Goal: Task Accomplishment & Management: Manage account settings

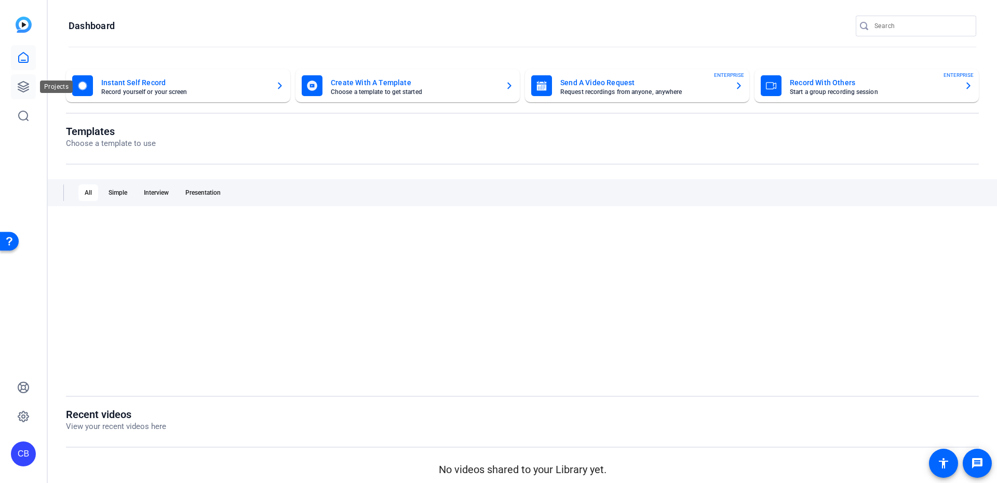
click at [15, 84] on link at bounding box center [23, 86] width 25 height 25
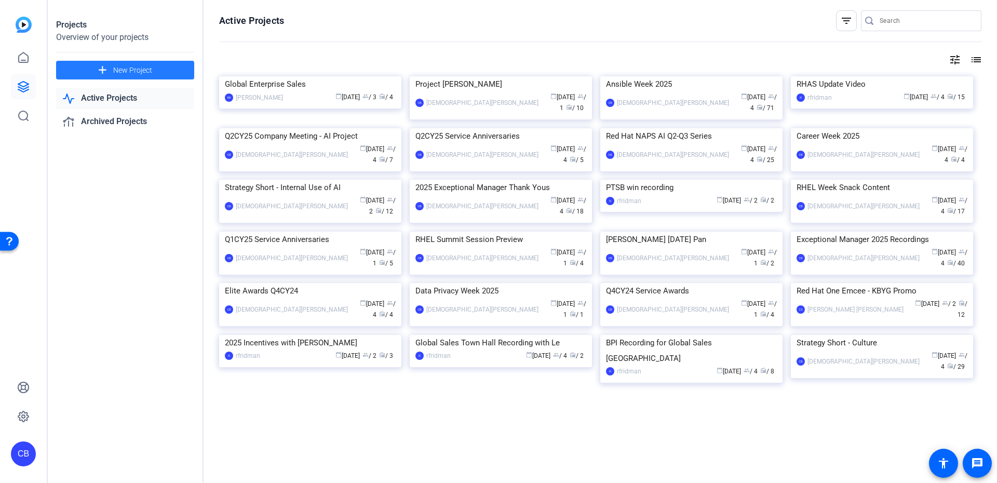
click at [119, 71] on span "New Project" at bounding box center [132, 70] width 39 height 11
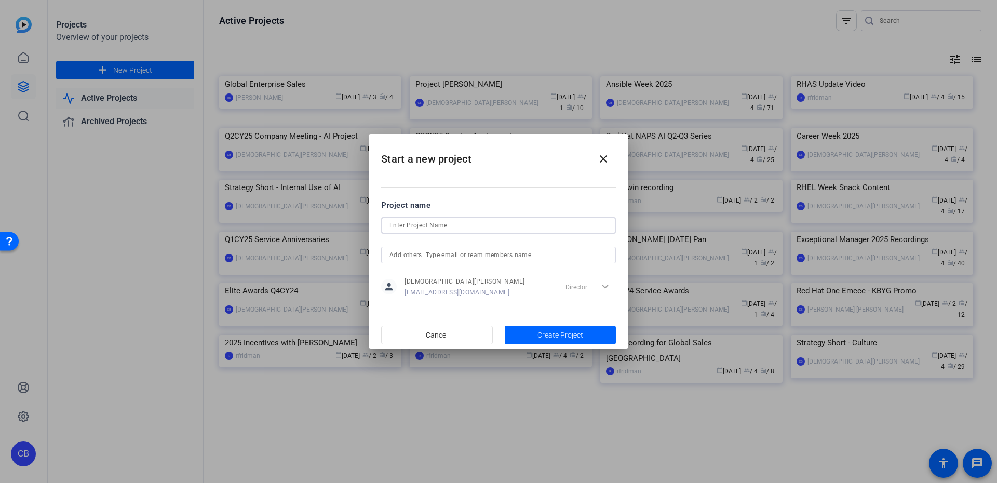
click at [411, 226] on input at bounding box center [498, 225] width 218 height 12
type input "Open Mic 2025"
click at [574, 330] on span "Create Project" at bounding box center [560, 335] width 46 height 11
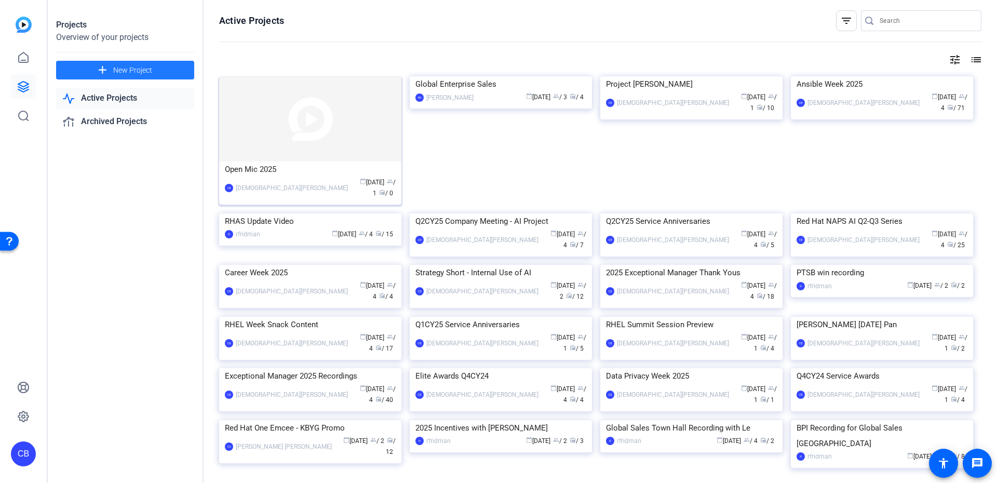
click at [360, 157] on img at bounding box center [310, 118] width 182 height 85
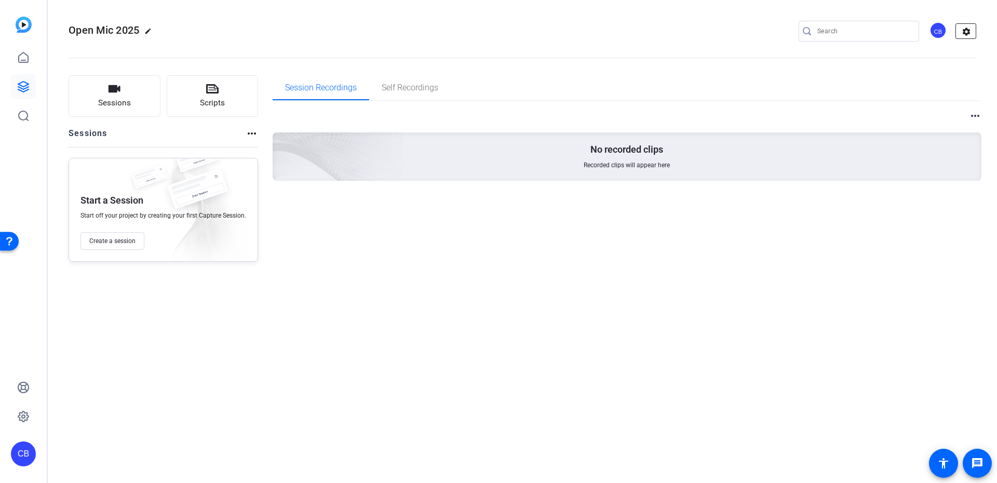
click at [973, 32] on mat-icon "settings" at bounding box center [966, 32] width 21 height 16
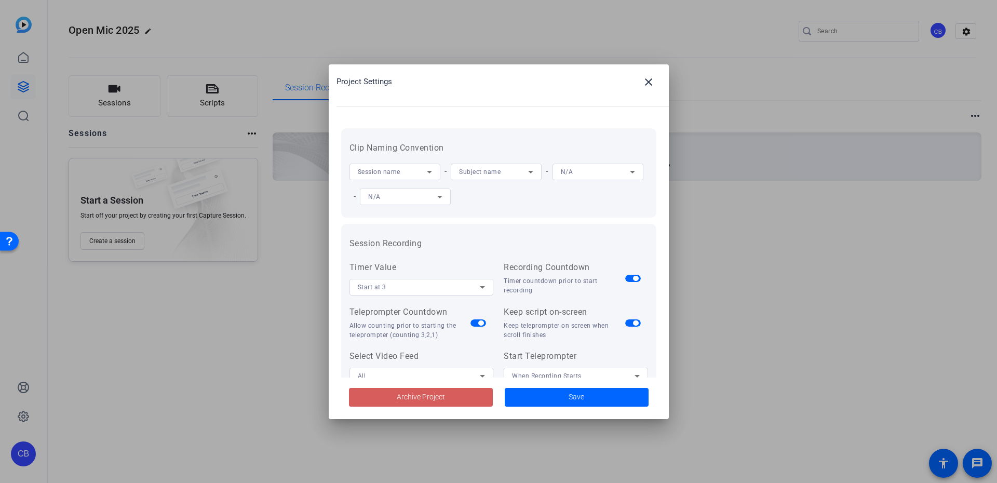
click at [472, 400] on span at bounding box center [421, 397] width 144 height 25
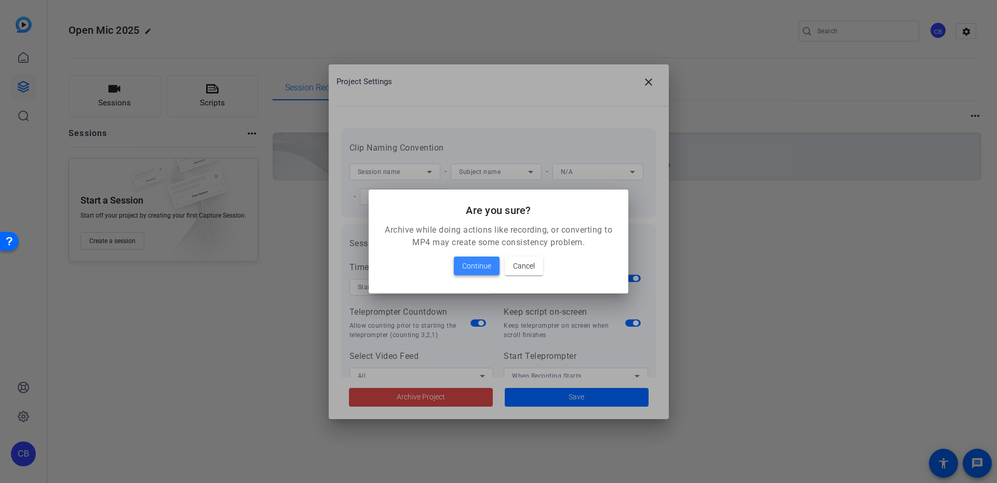
click at [467, 270] on span "Continue" at bounding box center [476, 266] width 29 height 12
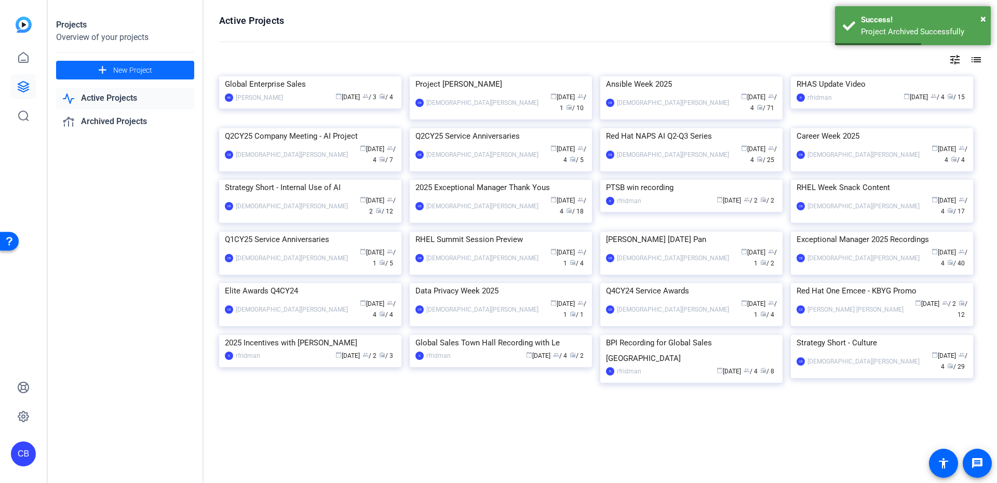
click at [107, 66] on mat-icon "add" at bounding box center [102, 70] width 13 height 13
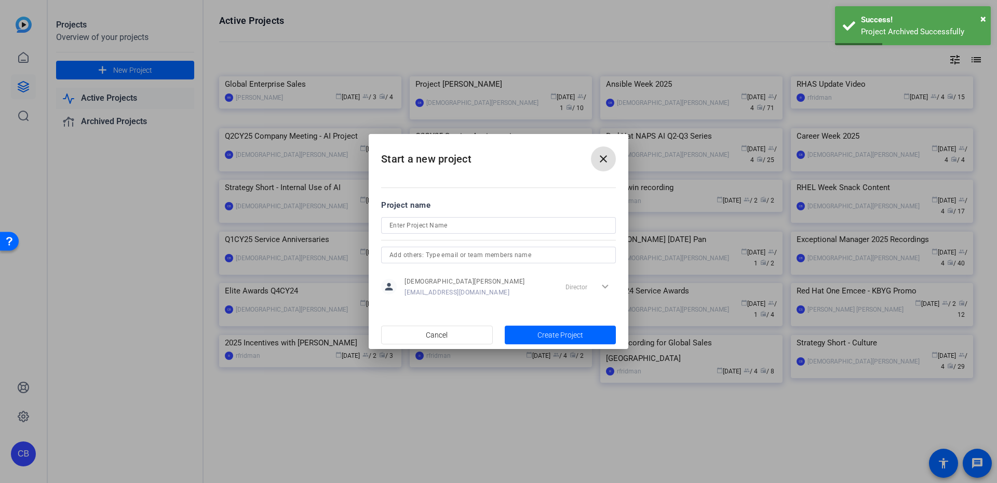
click at [428, 221] on input at bounding box center [498, 225] width 218 height 12
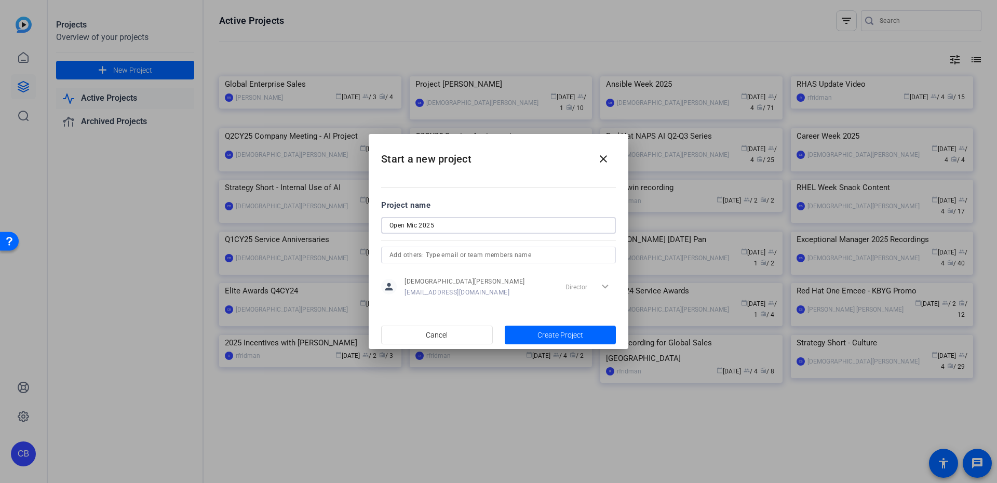
type input "Open Mic 2025"
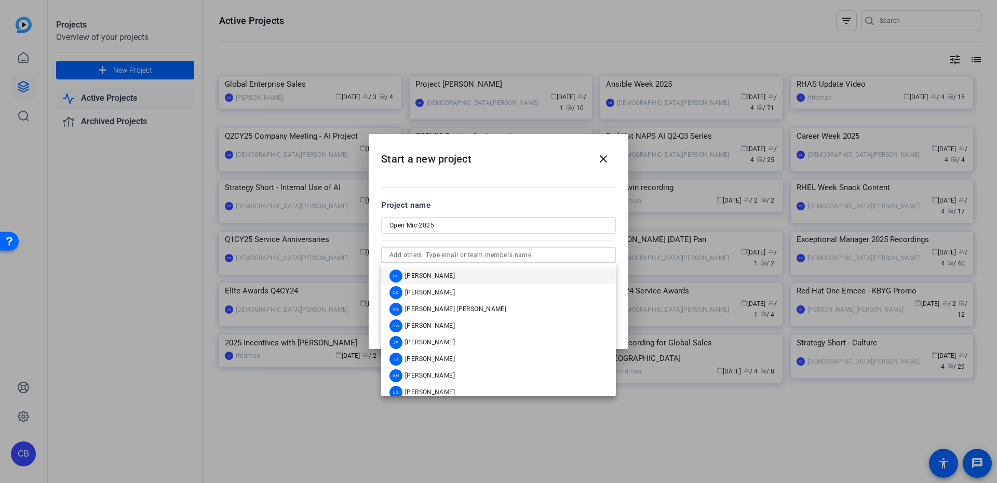
click at [403, 250] on input "text" at bounding box center [498, 255] width 218 height 12
click at [429, 303] on div "[PERSON_NAME]" at bounding box center [447, 309] width 117 height 13
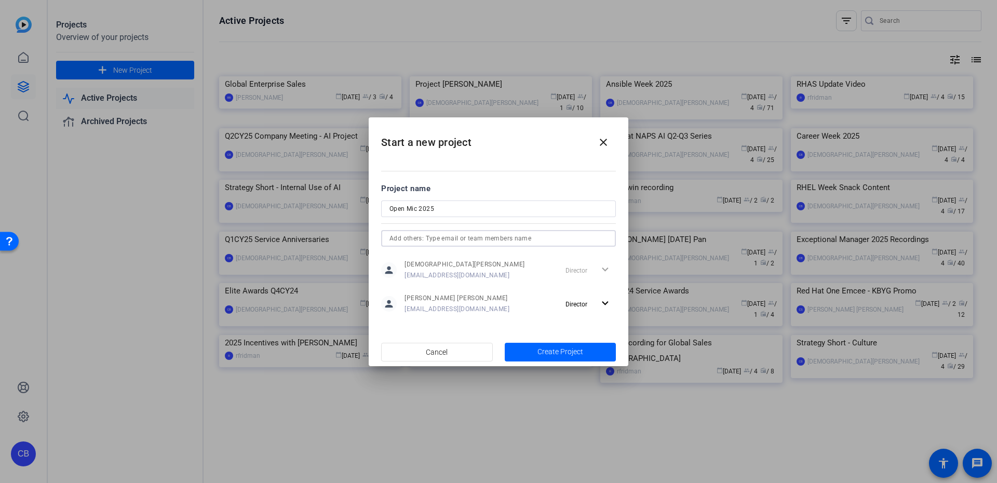
click at [462, 234] on input "text" at bounding box center [498, 238] width 218 height 12
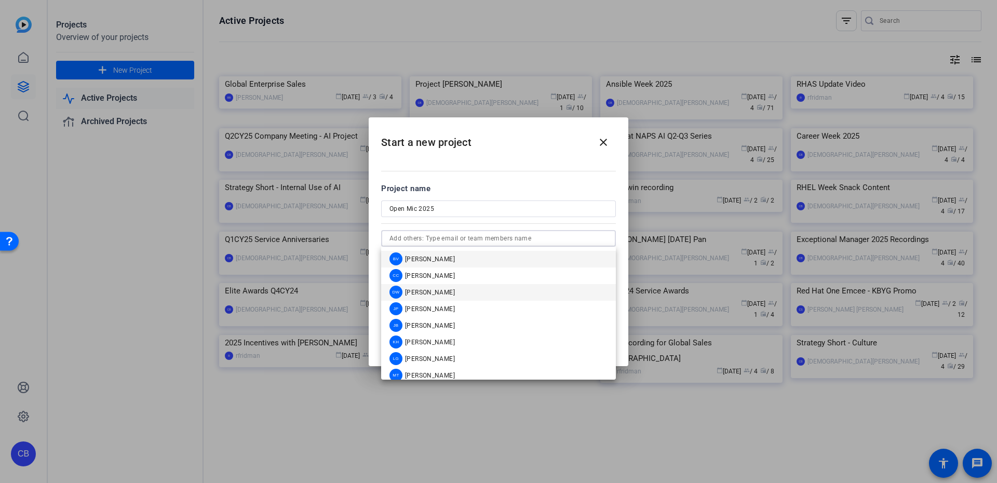
scroll to position [75, 0]
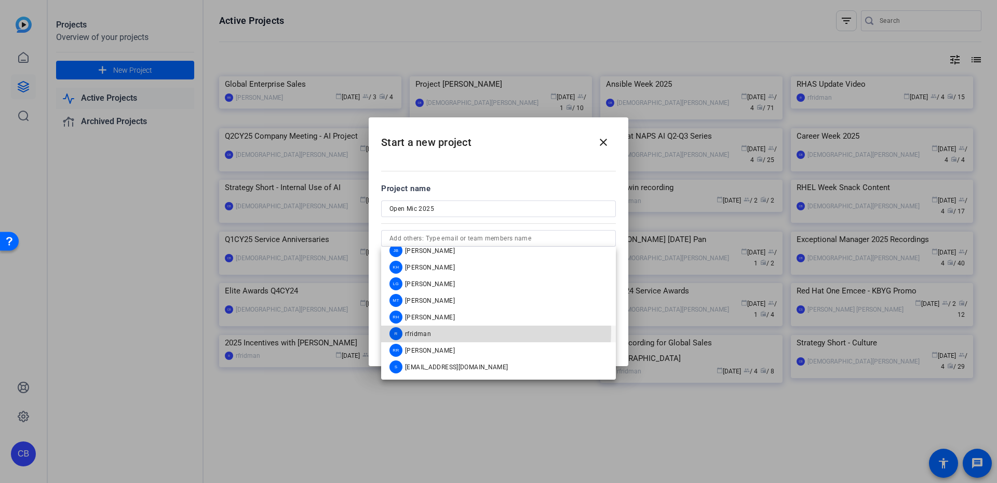
click at [434, 330] on mat-option "R rfridman" at bounding box center [498, 334] width 235 height 17
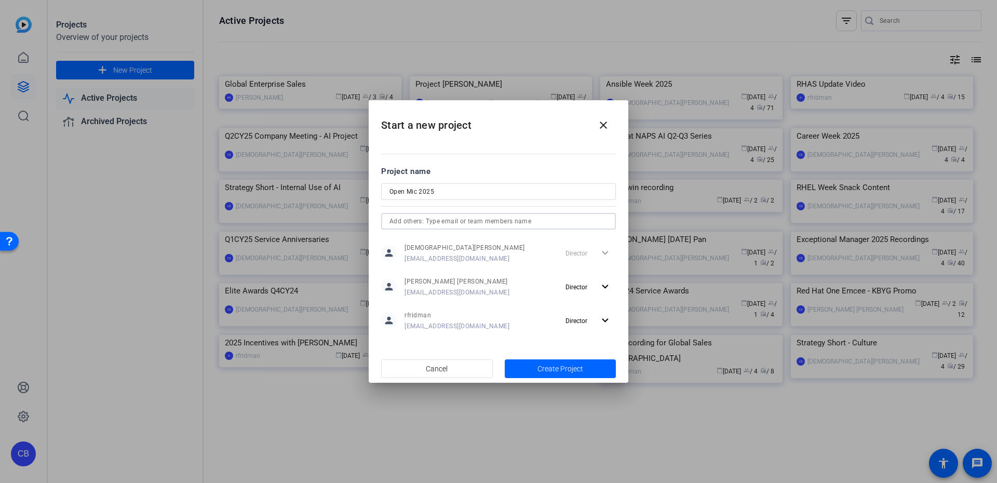
click at [476, 227] on input "text" at bounding box center [498, 221] width 218 height 12
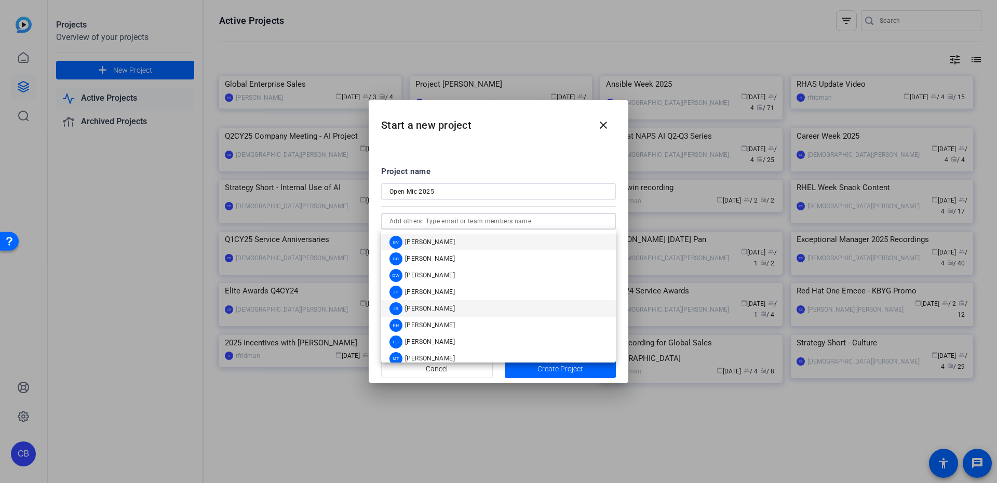
scroll to position [58, 0]
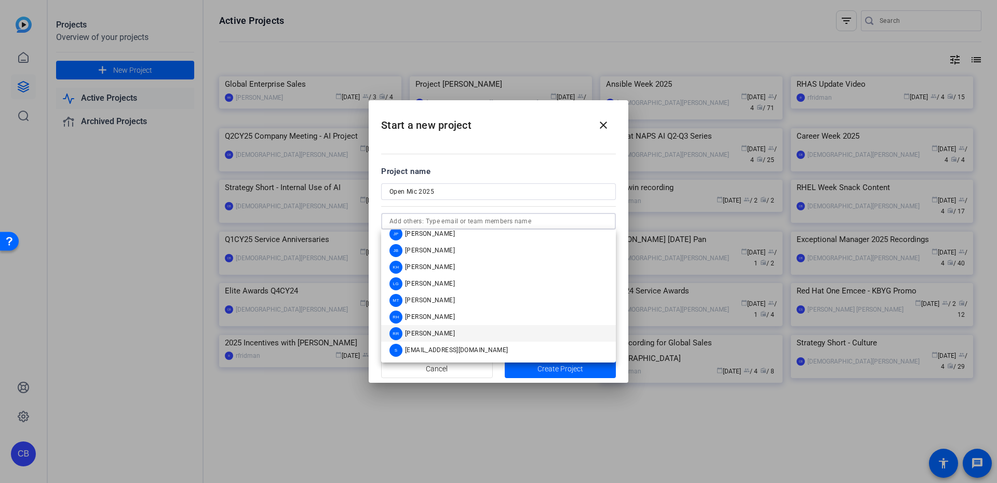
click at [436, 331] on span "[PERSON_NAME]" at bounding box center [430, 333] width 50 height 8
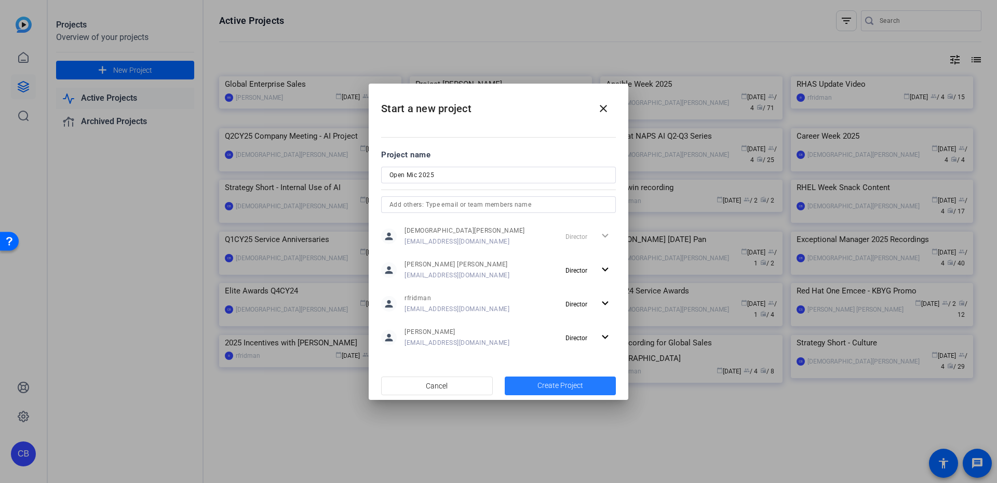
click at [528, 379] on span "button" at bounding box center [561, 385] width 112 height 25
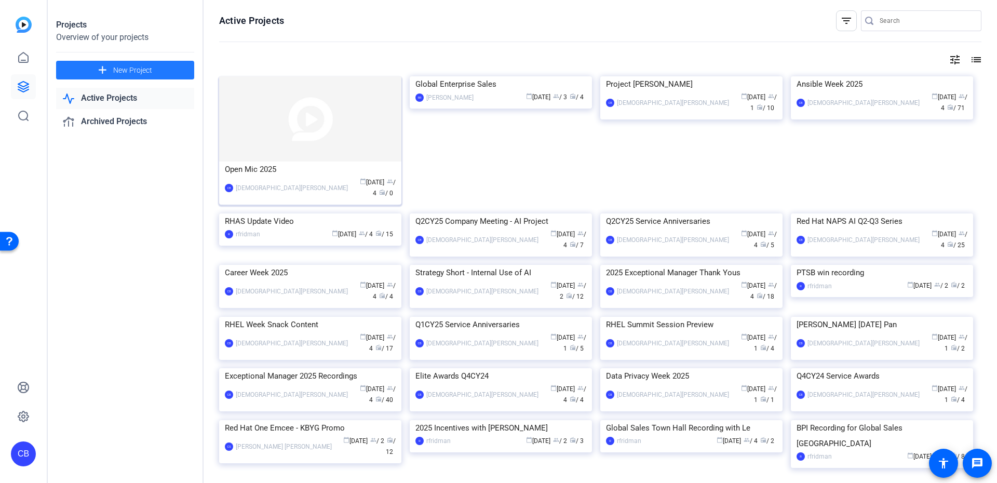
click at [357, 143] on img at bounding box center [310, 118] width 182 height 85
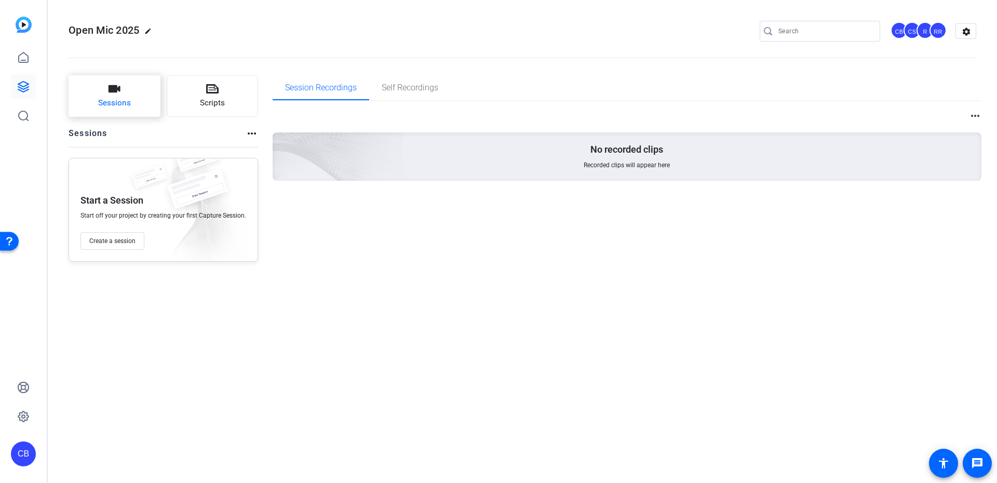
click at [130, 95] on button "Sessions" at bounding box center [115, 96] width 92 height 42
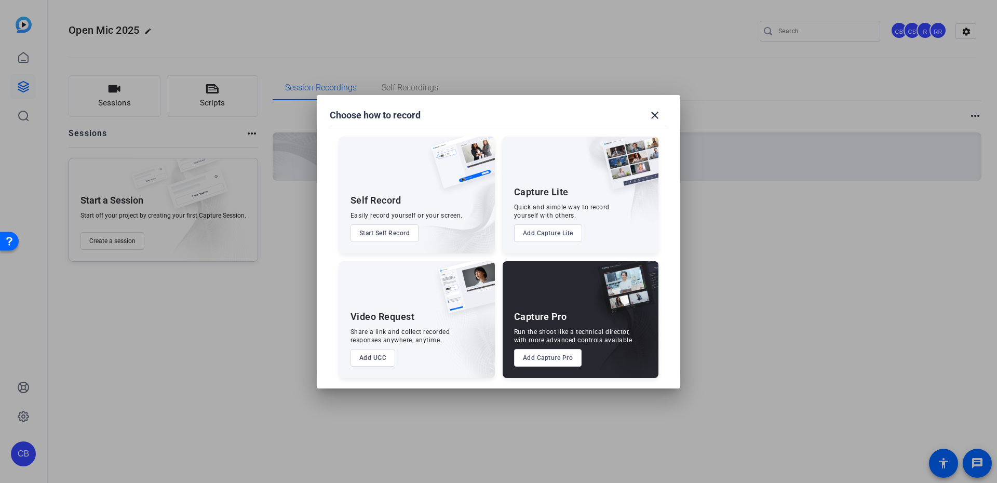
click at [556, 357] on button "Add Capture Pro" at bounding box center [548, 358] width 68 height 18
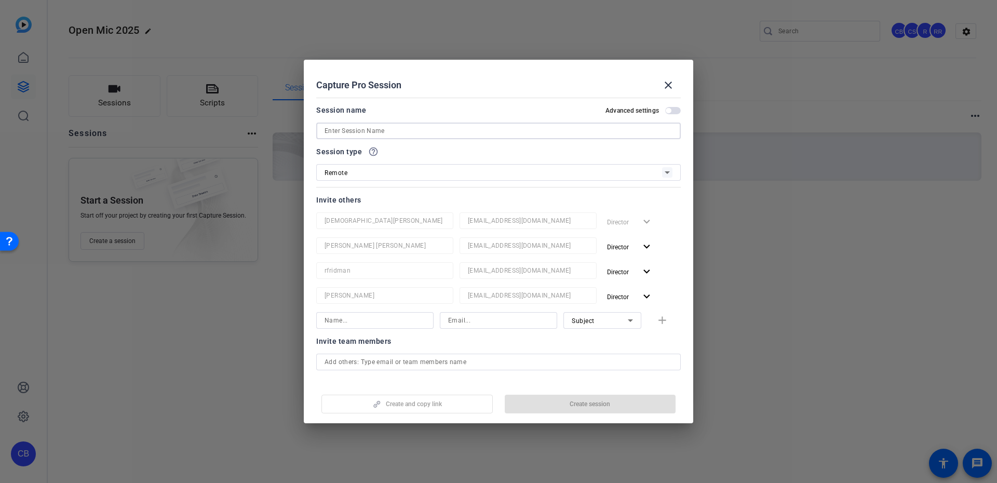
click at [412, 133] on input at bounding box center [499, 131] width 348 height 12
type input "Jen Outro"
click at [564, 406] on span "button" at bounding box center [590, 404] width 171 height 25
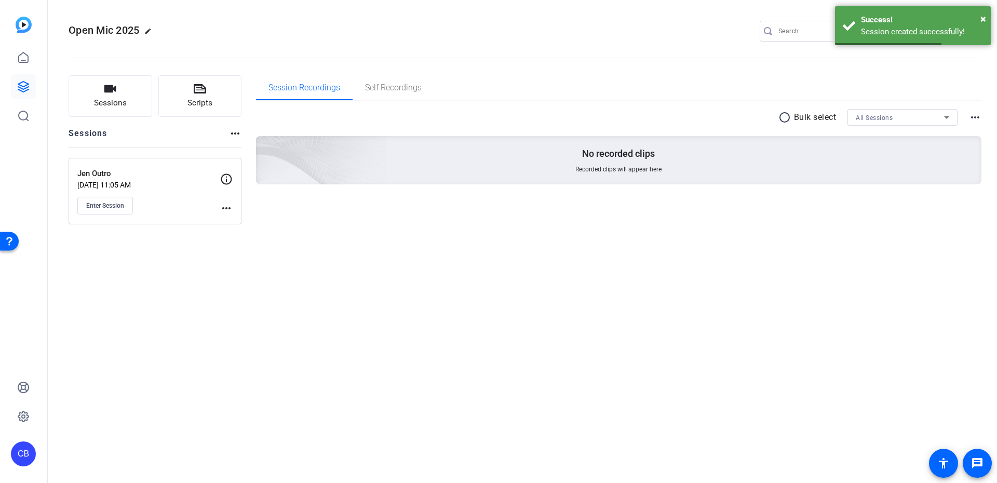
click at [227, 207] on mat-icon "more_horiz" at bounding box center [226, 208] width 12 height 12
click at [231, 222] on span "Edit Session" at bounding box center [251, 223] width 47 height 12
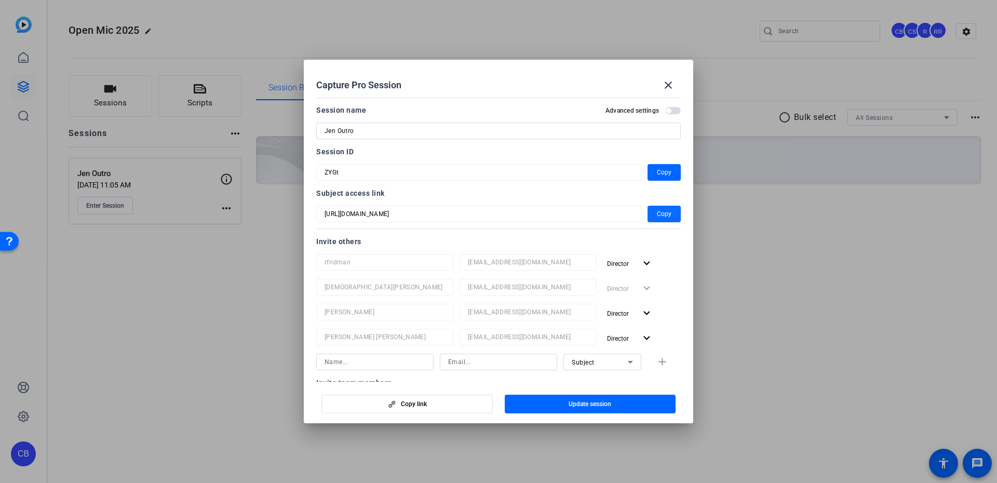
click at [657, 217] on span "Copy" at bounding box center [664, 214] width 15 height 12
click at [667, 80] on mat-icon "close" at bounding box center [668, 85] width 12 height 12
